Goal: Information Seeking & Learning: Check status

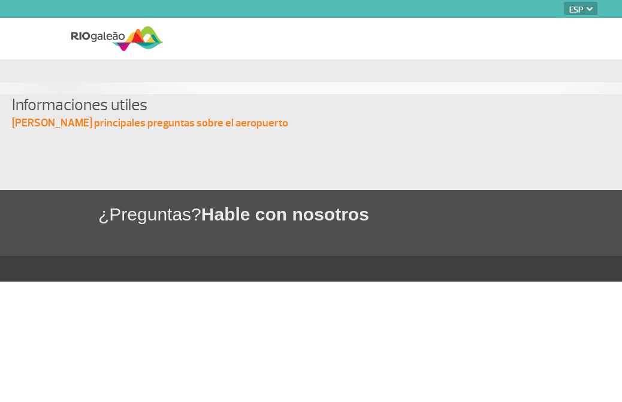
select select "es"
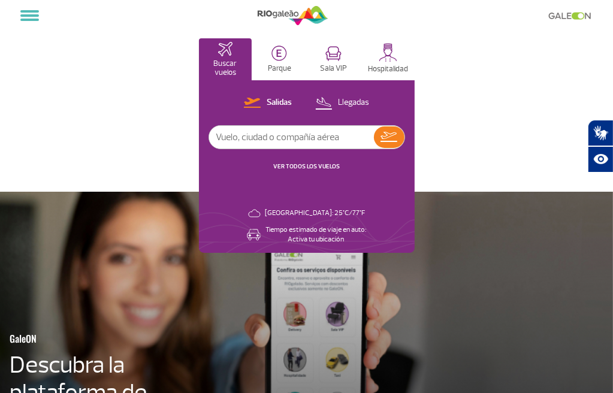
click at [591, 158] on span "Recursos Assistivos" at bounding box center [591, 159] width 0 height 9
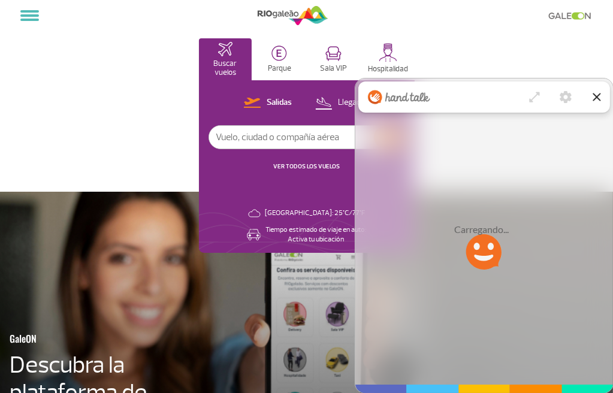
click at [239, 149] on input "text" at bounding box center [291, 137] width 165 height 23
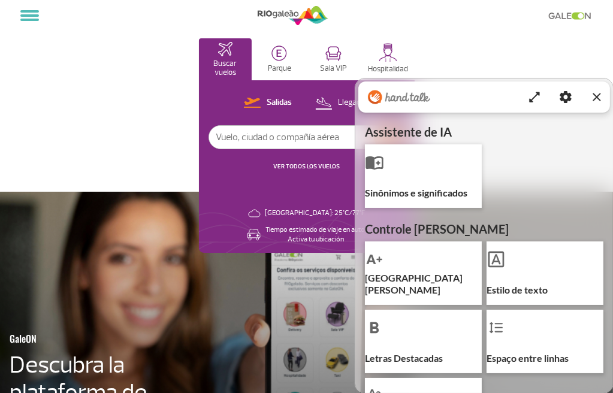
click at [595, 93] on icon "Fechar recursos assistivos" at bounding box center [596, 97] width 14 height 14
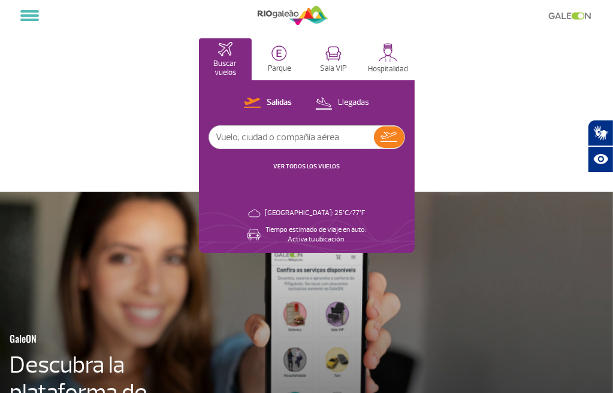
click at [251, 149] on input "text" at bounding box center [291, 137] width 165 height 23
type input "2052"
click at [387, 142] on img at bounding box center [388, 137] width 17 height 10
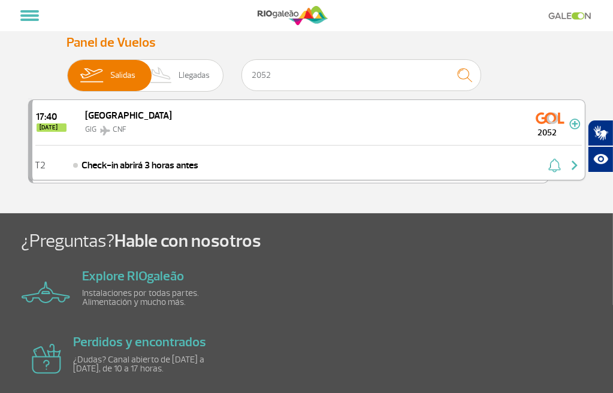
click at [165, 145] on div "17:40 [DATE] [GEOGRAPHIC_DATA] GIG CNF 2052" at bounding box center [308, 122] width 552 height 45
click at [498, 145] on div "17:40 [DATE] [GEOGRAPHIC_DATA] GIG CNF 2052" at bounding box center [308, 122] width 552 height 45
click at [93, 136] on div "GIG CNF" at bounding box center [129, 129] width 87 height 14
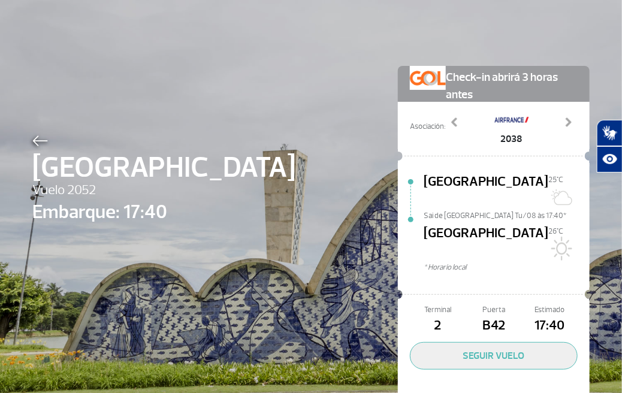
scroll to position [25, 0]
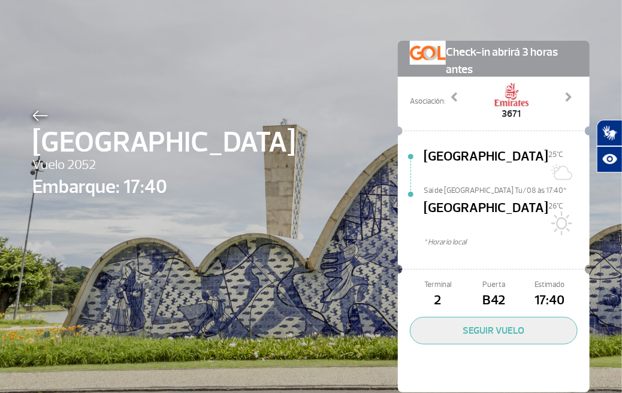
click at [286, 134] on div "[GEOGRAPHIC_DATA] Vuelo 2052 Embarque: 17:40 Check-in abrirá 3 horas antes Asoc…" at bounding box center [310, 198] width 575 height 447
